Goal: Transaction & Acquisition: Register for event/course

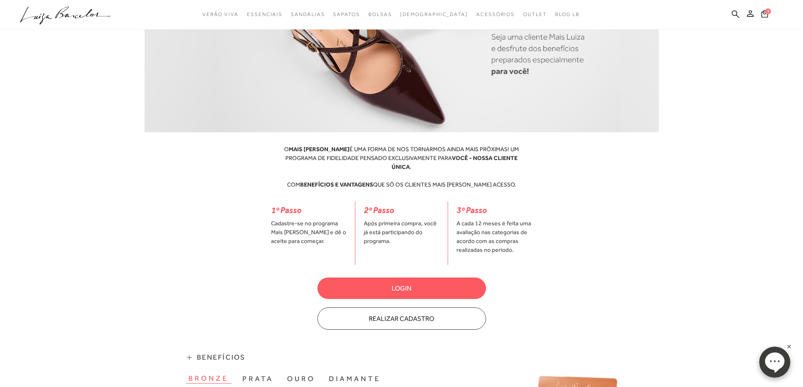
scroll to position [169, 0]
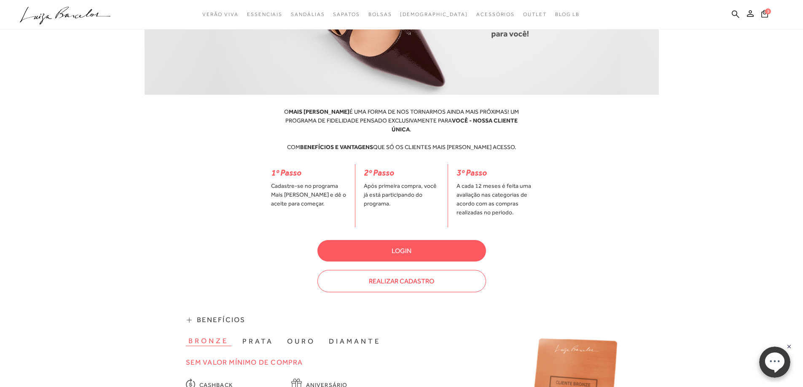
click at [412, 274] on button "Realizar Cadastro" at bounding box center [401, 281] width 169 height 22
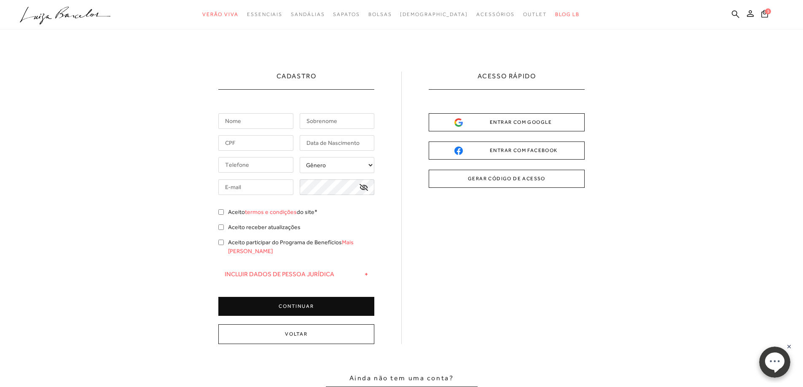
click at [249, 122] on input "text" at bounding box center [255, 121] width 75 height 16
type input "maria da graça"
click at [319, 123] on input "text" at bounding box center [337, 121] width 75 height 16
type input "cristalli da costa"
click at [266, 143] on input "text" at bounding box center [255, 143] width 75 height 16
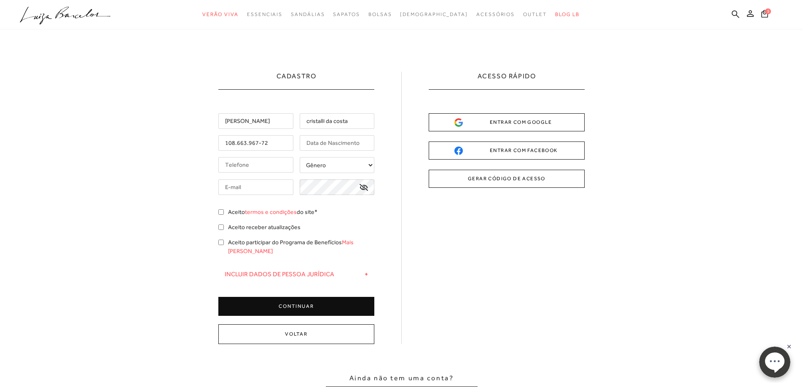
type input "108.663.967-72"
click at [349, 141] on input "text" at bounding box center [337, 143] width 75 height 16
type input "24/02/1948"
click at [280, 169] on input "tel" at bounding box center [255, 165] width 75 height 16
type input "(15) 99788-8997"
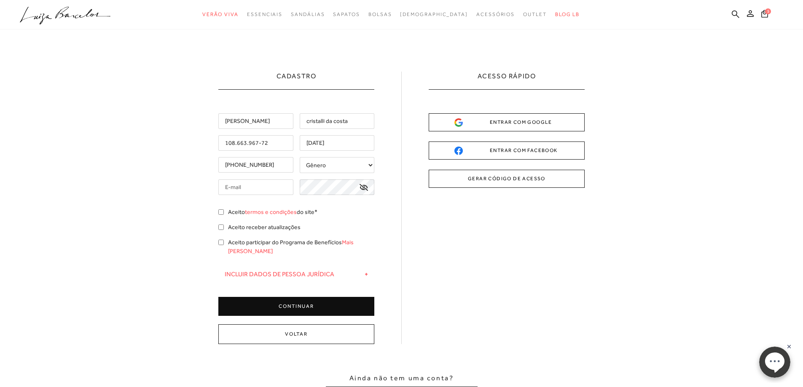
type input "gpcbm@uol.com.br"
type input "(15) 99788-8997"
click at [369, 166] on select "Gênero Feminino Masculino" at bounding box center [337, 165] width 75 height 16
select select
click at [300, 157] on select "Gênero Feminino Masculino" at bounding box center [337, 165] width 75 height 16
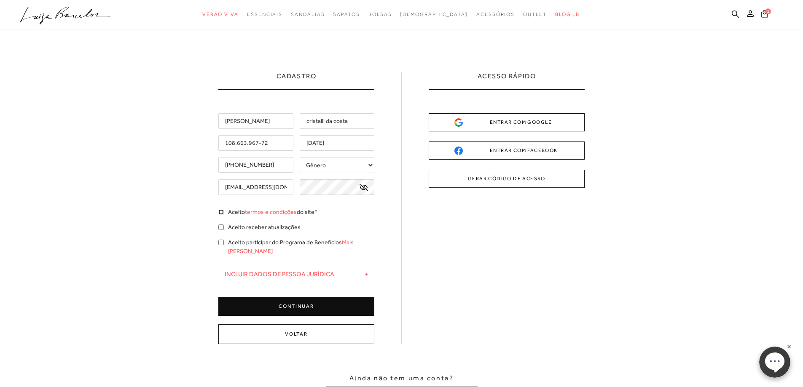
click at [219, 213] on input "Aceito termos e condições do site*" at bounding box center [220, 211] width 5 height 5
checkbox input "true"
click at [220, 228] on input "Aceito receber atualizações" at bounding box center [220, 227] width 5 height 5
checkbox input "true"
click at [222, 242] on input "Aceito participar do Programa de Benefícios Mais Luiza" at bounding box center [220, 242] width 5 height 5
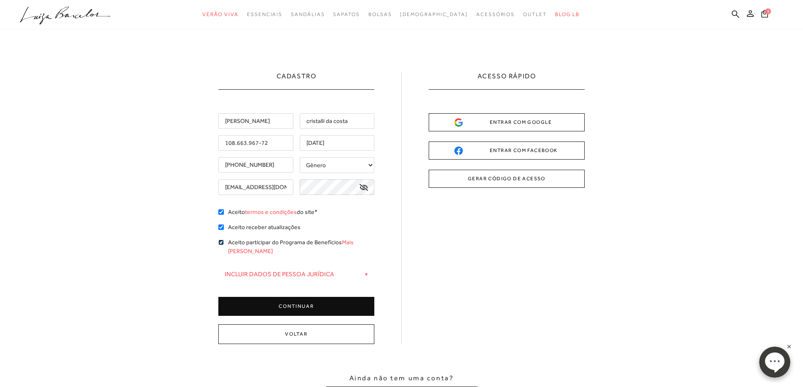
checkbox input "true"
click at [316, 297] on button "CONTINUAR" at bounding box center [296, 306] width 156 height 19
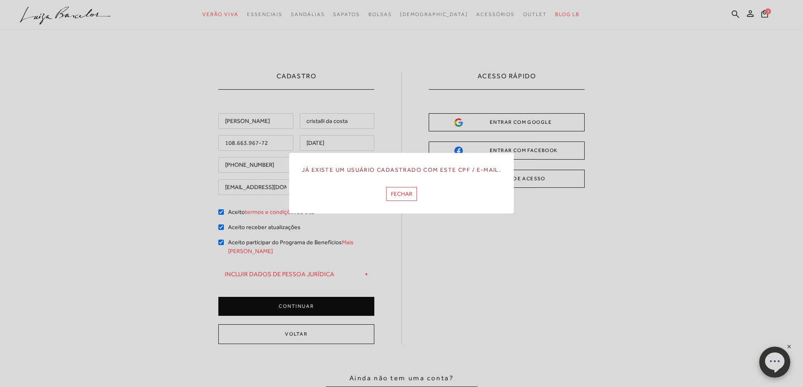
click at [399, 196] on button "FECHAR" at bounding box center [401, 194] width 31 height 14
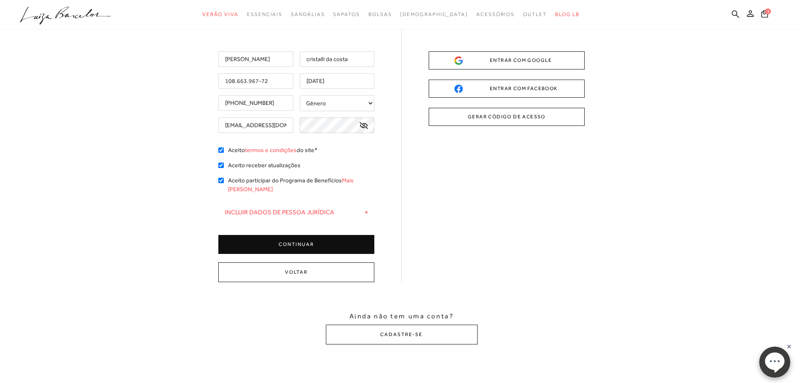
scroll to position [84, 0]
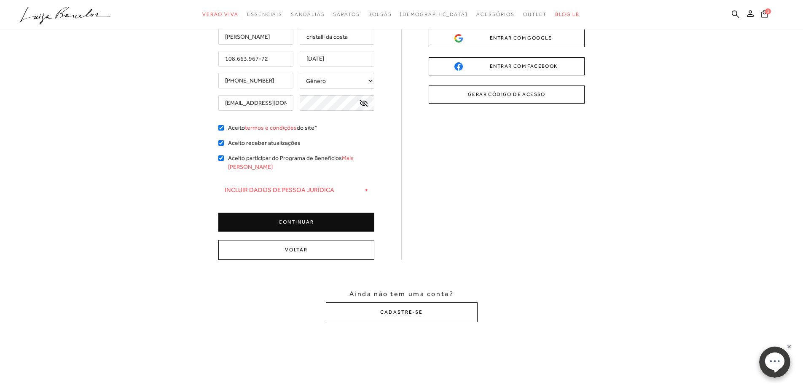
click at [301, 243] on button "Voltar" at bounding box center [296, 250] width 156 height 20
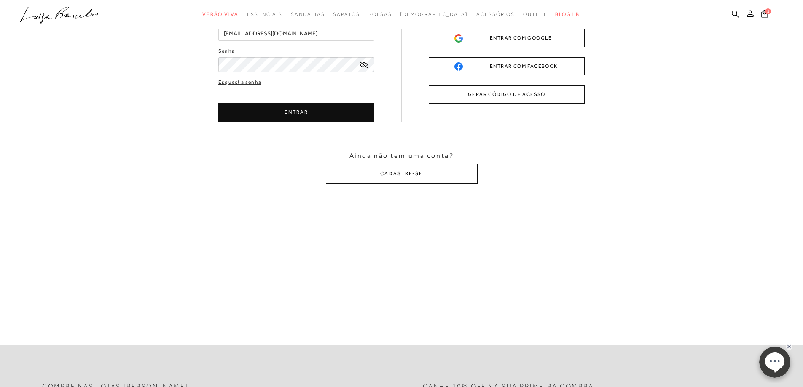
scroll to position [0, 0]
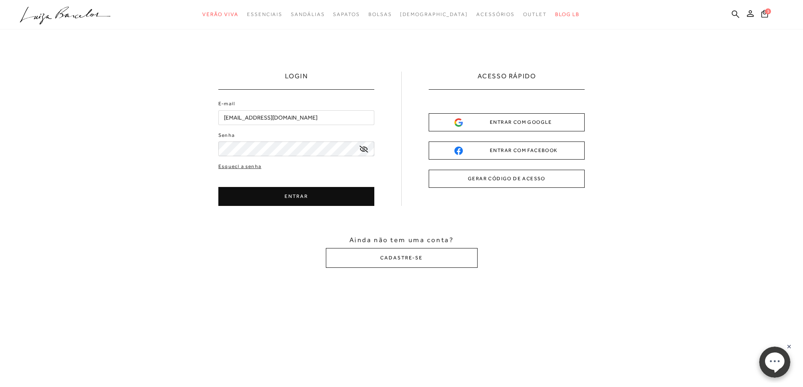
click at [301, 196] on button "ENTRAR" at bounding box center [296, 196] width 156 height 19
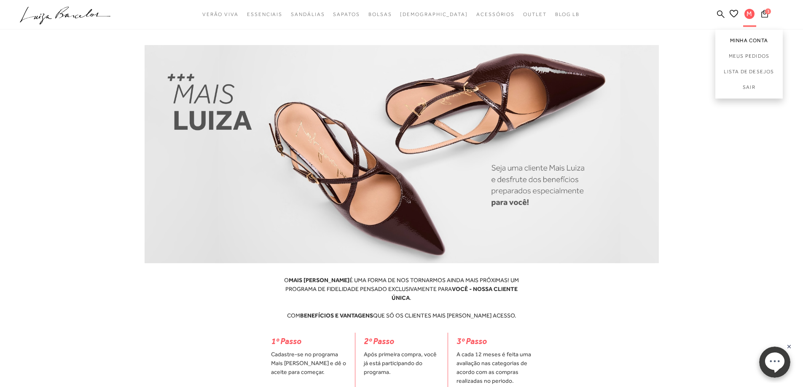
click at [739, 42] on link "Minha Conta" at bounding box center [748, 38] width 67 height 19
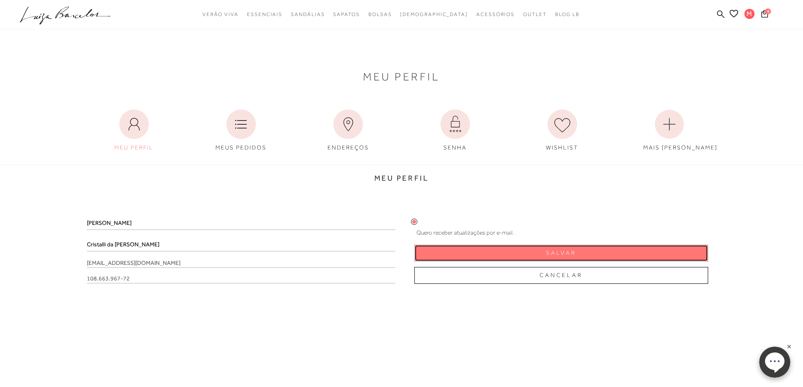
click at [559, 254] on span "Salvar" at bounding box center [561, 253] width 30 height 8
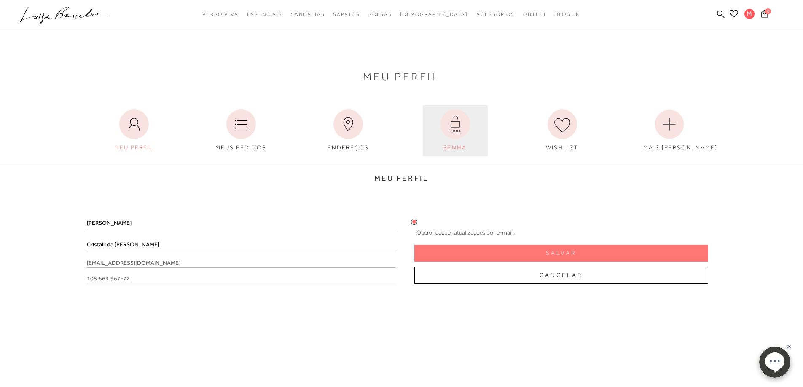
click at [454, 131] on icon at bounding box center [454, 124] width 29 height 29
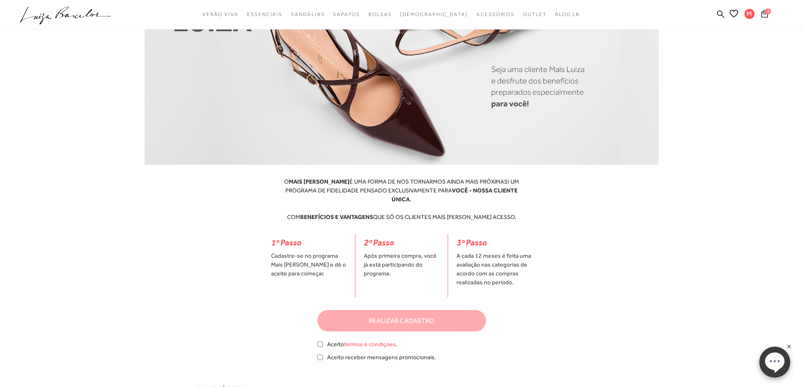
scroll to position [126, 0]
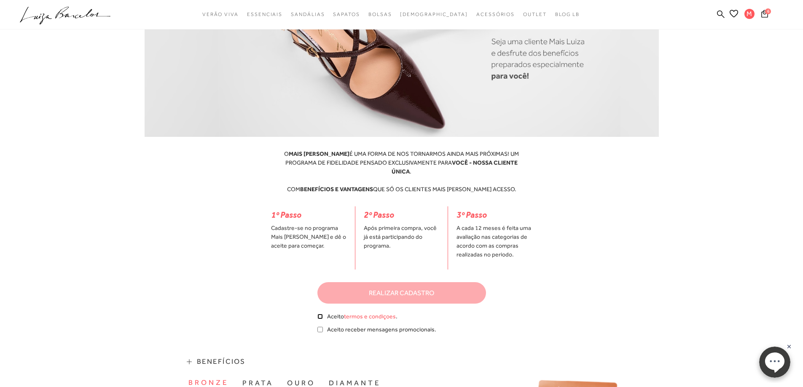
click at [319, 314] on input "checkbox" at bounding box center [319, 316] width 5 height 5
checkbox input "true"
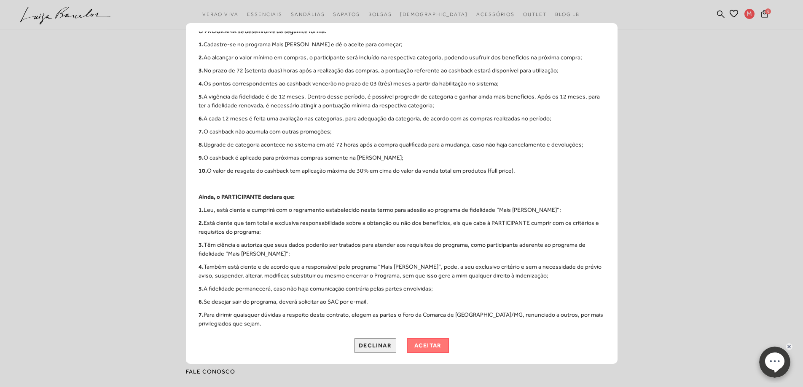
scroll to position [388, 0]
click at [427, 351] on button "aceitar" at bounding box center [428, 344] width 42 height 15
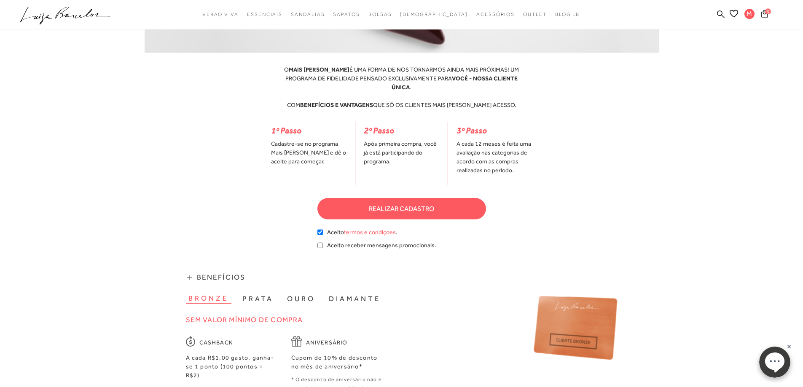
scroll to position [169, 0]
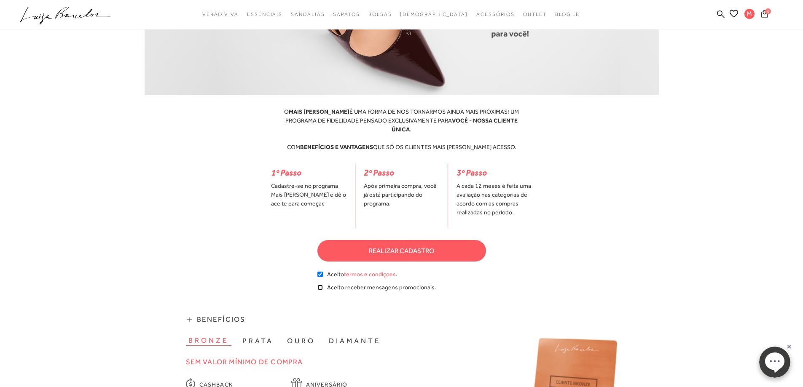
click at [320, 285] on input "checkbox" at bounding box center [319, 287] width 5 height 5
checkbox input "true"
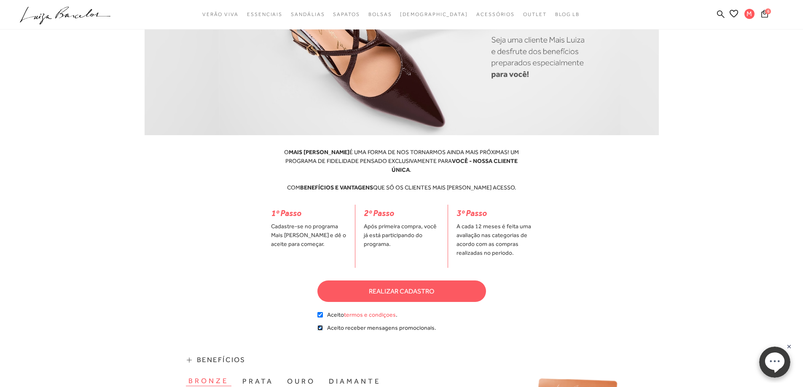
scroll to position [126, 0]
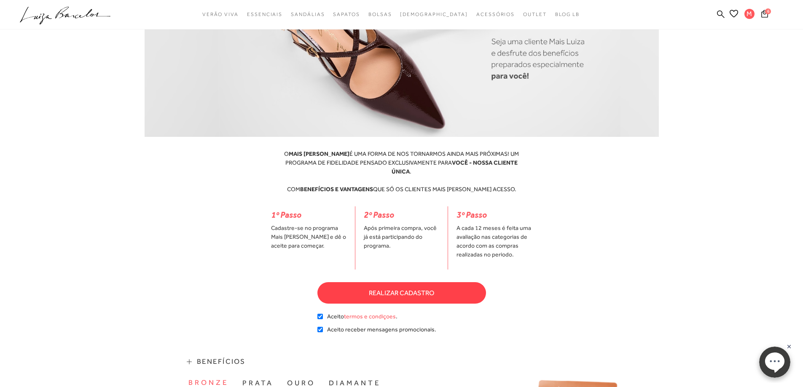
click at [403, 285] on button "realizar cadastro" at bounding box center [401, 292] width 169 height 21
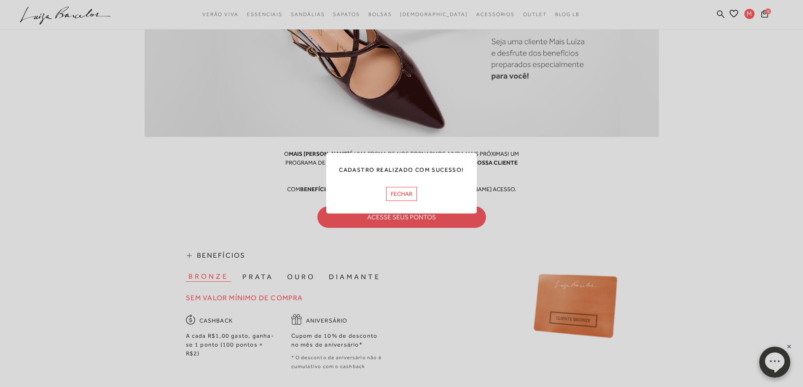
click at [401, 194] on button "FECHAR" at bounding box center [401, 194] width 31 height 14
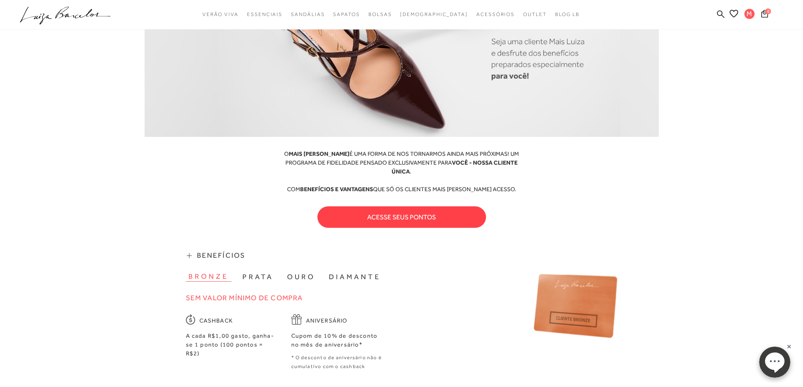
click at [394, 211] on button "acesse seus pontos" at bounding box center [401, 216] width 169 height 21
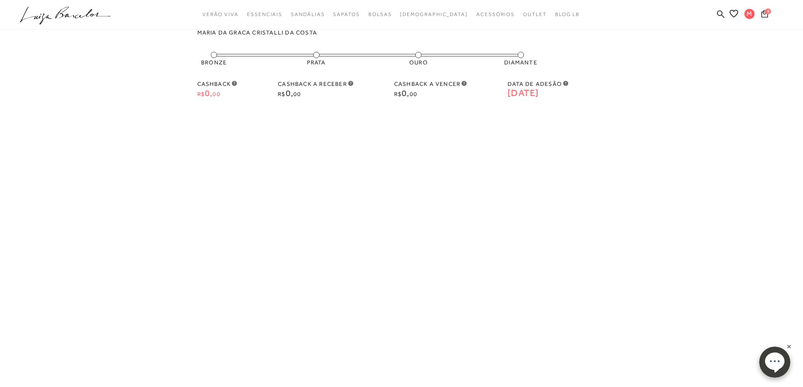
scroll to position [0, 0]
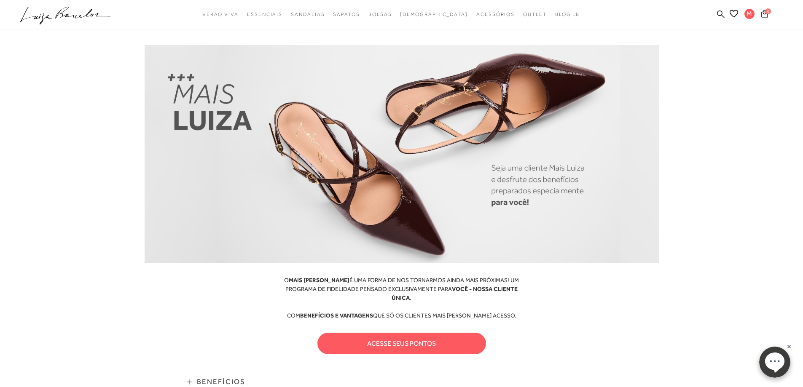
click at [404, 335] on button "acesse seus pontos" at bounding box center [401, 343] width 169 height 21
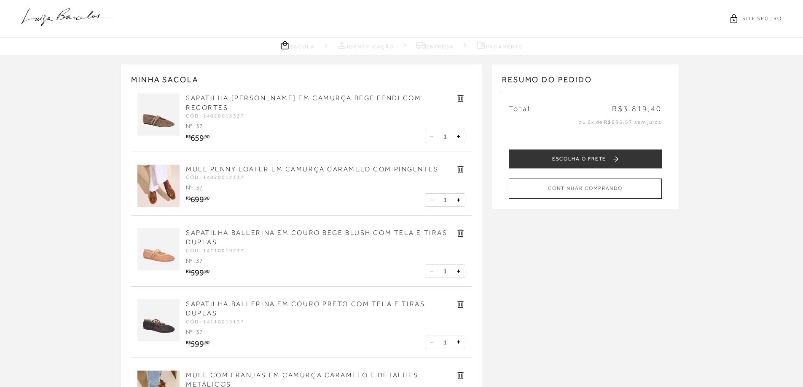
click at [167, 130] on div "1" at bounding box center [301, 136] width 328 height 13
click at [171, 109] on img at bounding box center [158, 115] width 42 height 42
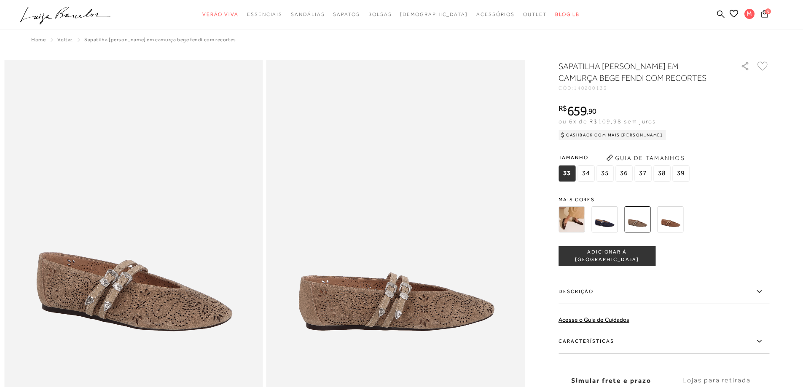
click at [671, 216] on img at bounding box center [670, 219] width 26 height 26
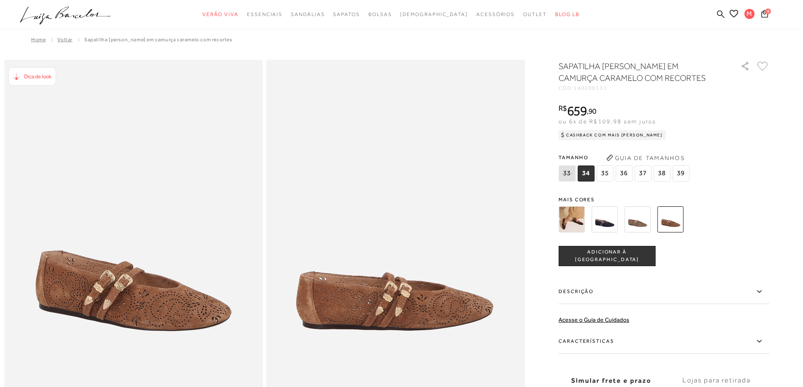
click at [635, 223] on img at bounding box center [637, 219] width 26 height 26
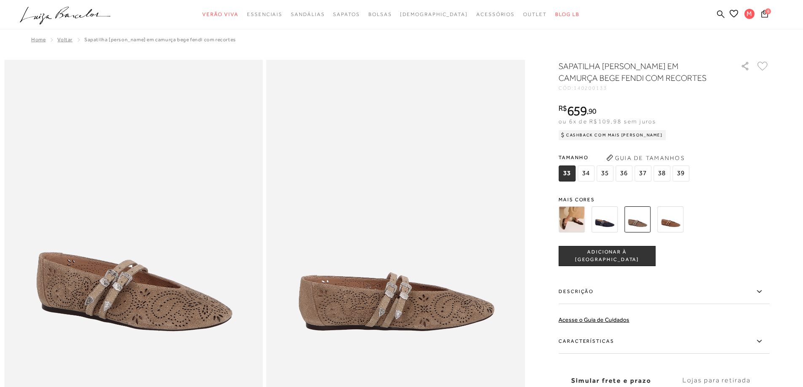
click at [572, 222] on img at bounding box center [571, 219] width 26 height 26
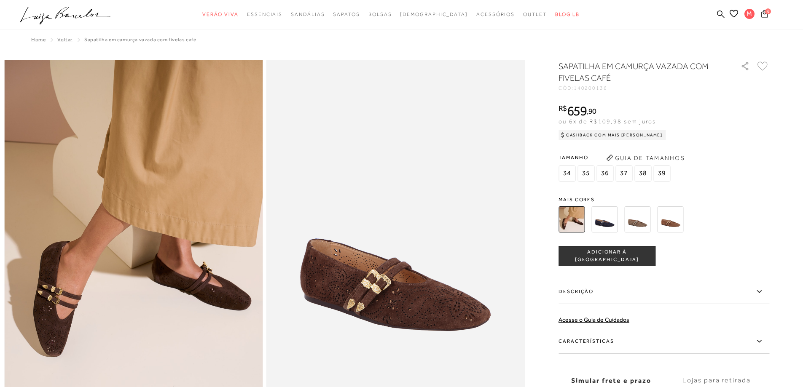
click at [612, 223] on img at bounding box center [604, 219] width 26 height 26
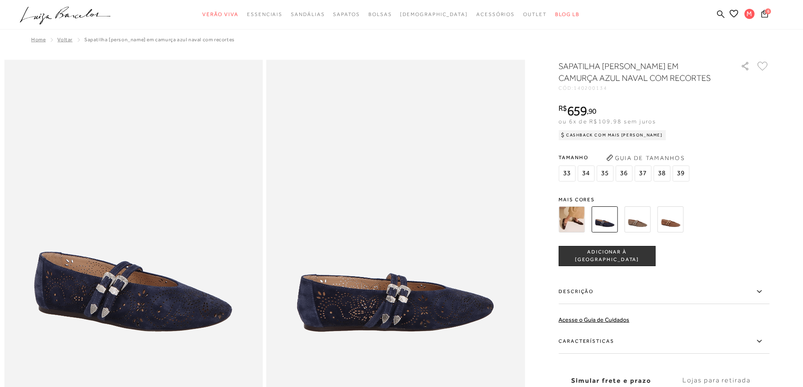
click at [638, 222] on img at bounding box center [637, 219] width 26 height 26
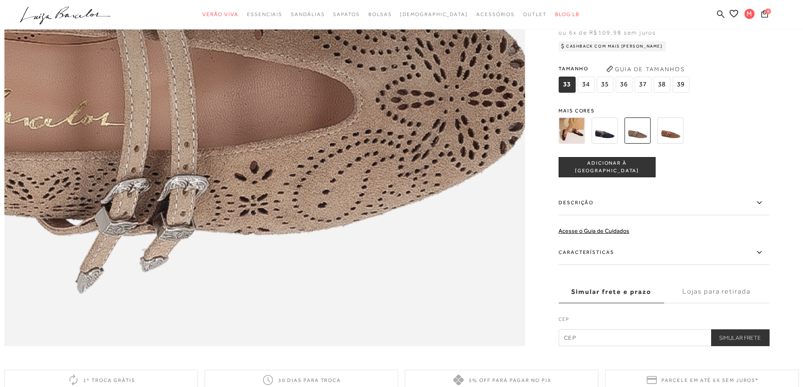
scroll to position [843, 0]
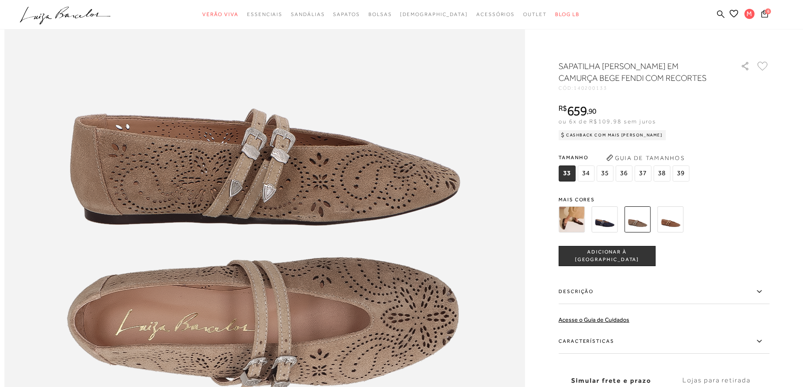
click at [673, 222] on img at bounding box center [670, 219] width 26 height 26
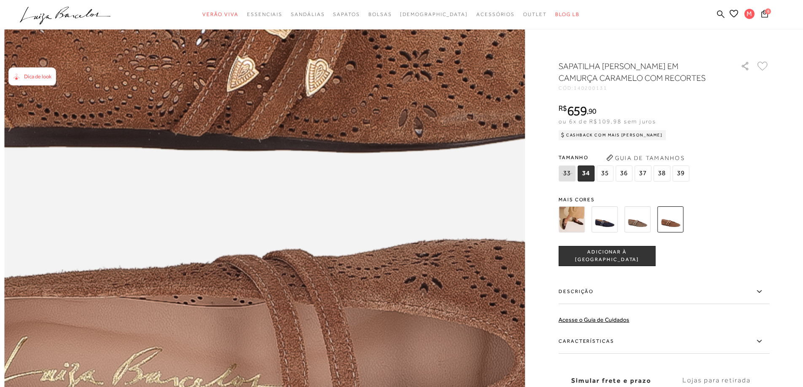
scroll to position [885, 0]
